Goal: Information Seeking & Learning: Learn about a topic

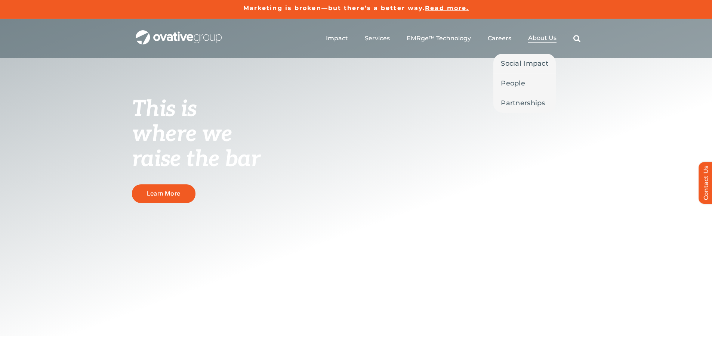
click at [540, 37] on span "About Us" at bounding box center [542, 37] width 28 height 7
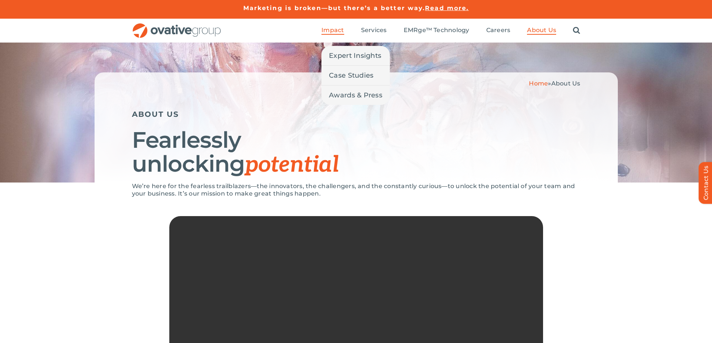
click at [335, 29] on span "Impact" at bounding box center [332, 30] width 22 height 7
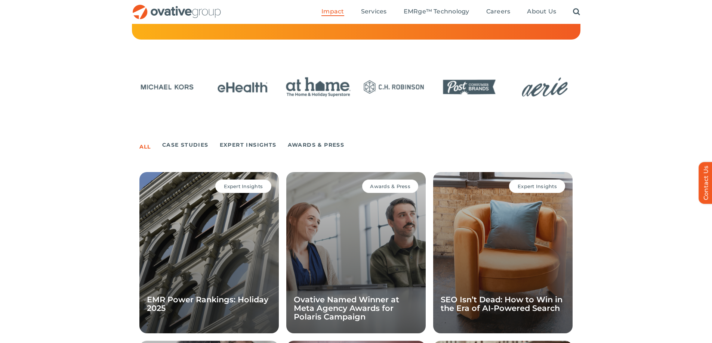
scroll to position [401, 0]
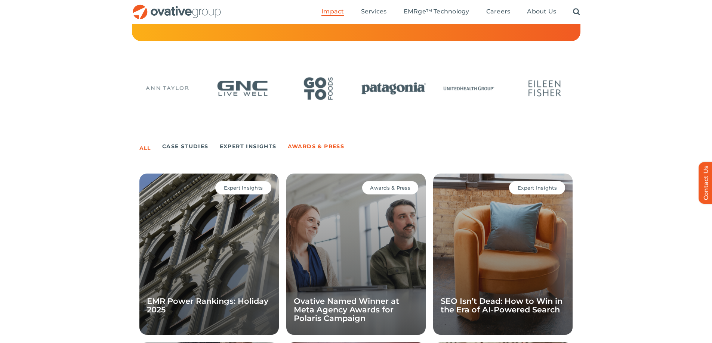
click at [315, 143] on link "Awards & Press" at bounding box center [316, 146] width 57 height 10
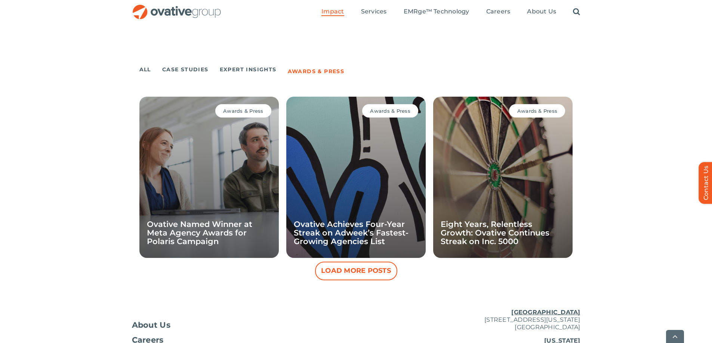
scroll to position [481, 0]
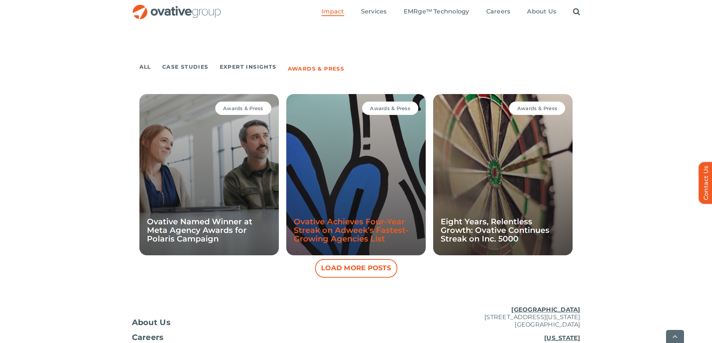
click at [356, 237] on link "Ovative Achieves Four-Year Streak on Adweek’s Fastest-Growing Agencies List" at bounding box center [351, 230] width 115 height 27
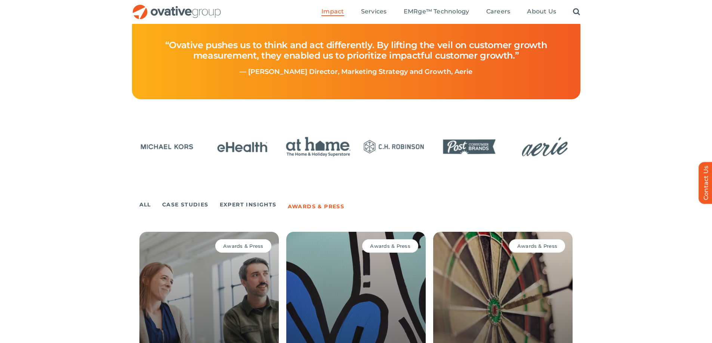
scroll to position [328, 0]
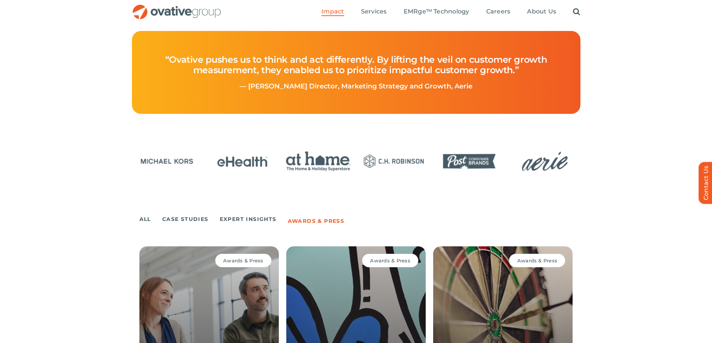
click at [321, 221] on link "Awards & Press" at bounding box center [316, 221] width 57 height 10
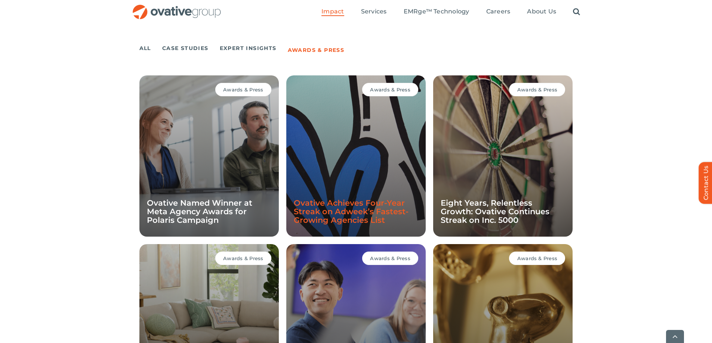
scroll to position [503, 0]
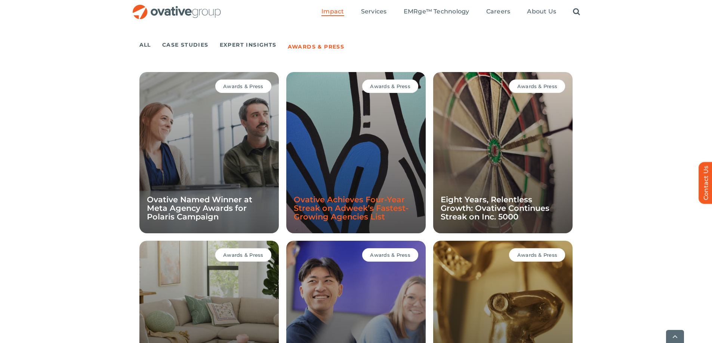
click at [352, 208] on link "Ovative Achieves Four-Year Streak on Adweek’s Fastest-Growing Agencies List" at bounding box center [351, 208] width 115 height 27
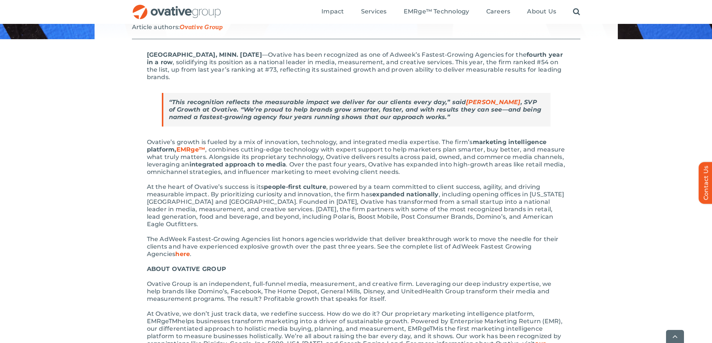
scroll to position [151, 0]
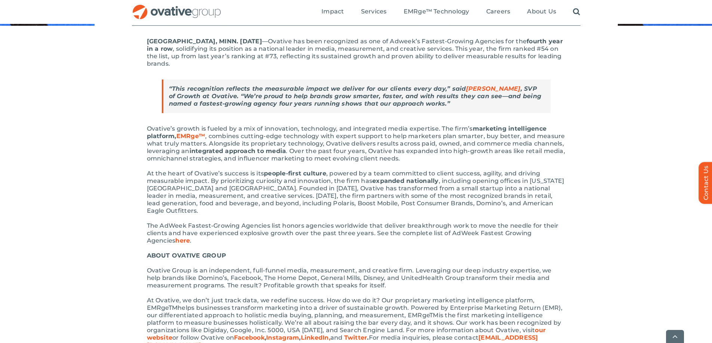
click at [175, 237] on span "here" at bounding box center [182, 240] width 15 height 7
